Goal: Information Seeking & Learning: Learn about a topic

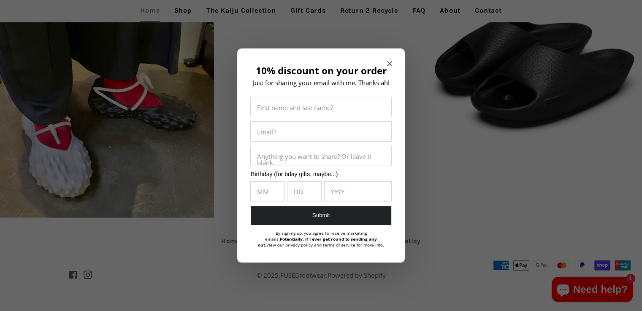
scroll to position [1927, 0]
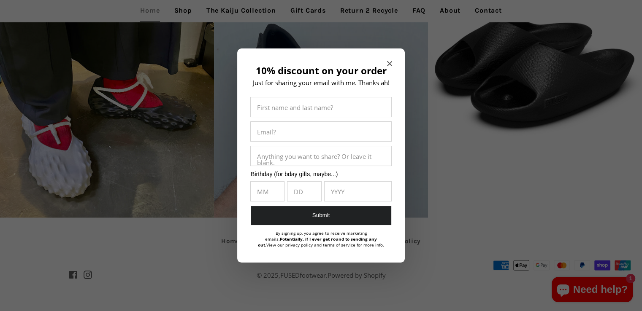
click at [392, 61] on icon "Close modal" at bounding box center [389, 63] width 5 height 5
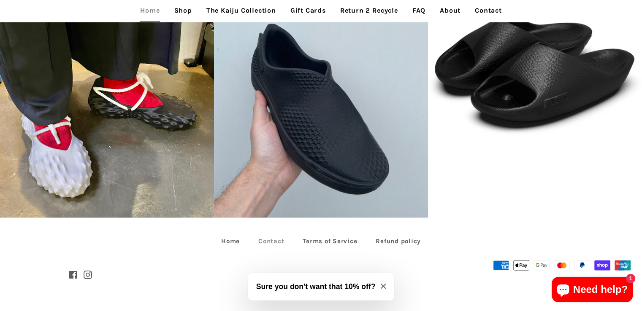
scroll to position [1917, 0]
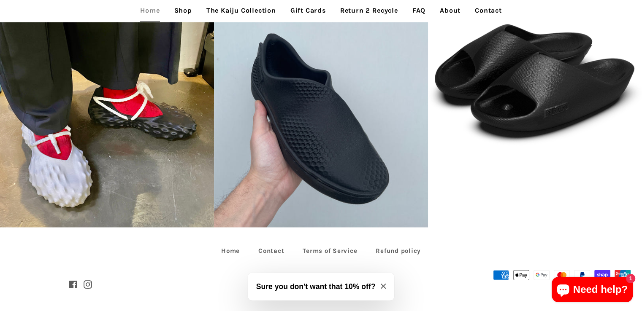
click at [458, 12] on link "About" at bounding box center [449, 10] width 33 height 21
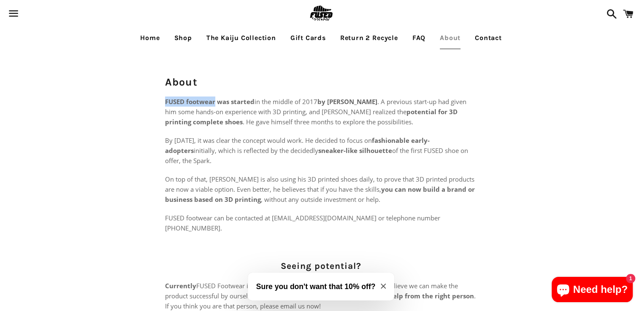
drag, startPoint x: 157, startPoint y: 103, endPoint x: 216, endPoint y: 105, distance: 58.7
copy strong "FUSED footwear"
